Goal: Navigation & Orientation: Find specific page/section

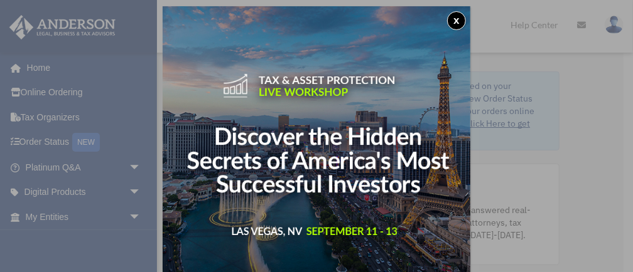
click at [33, 68] on div "x" at bounding box center [316, 136] width 633 height 272
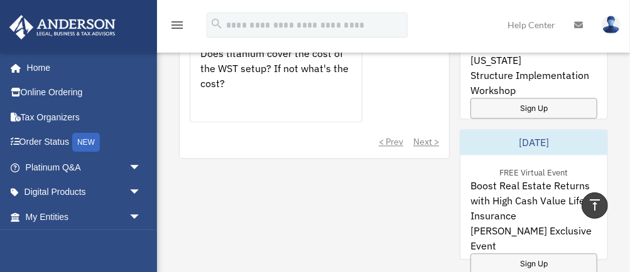
scroll to position [1067, 0]
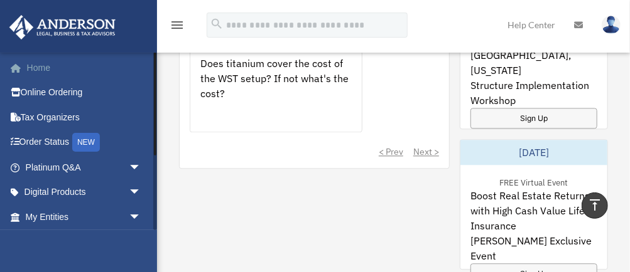
click at [45, 70] on link "Home" at bounding box center [84, 67] width 151 height 25
click at [36, 68] on link "Home" at bounding box center [84, 67] width 151 height 25
